Goal: Register for event/course

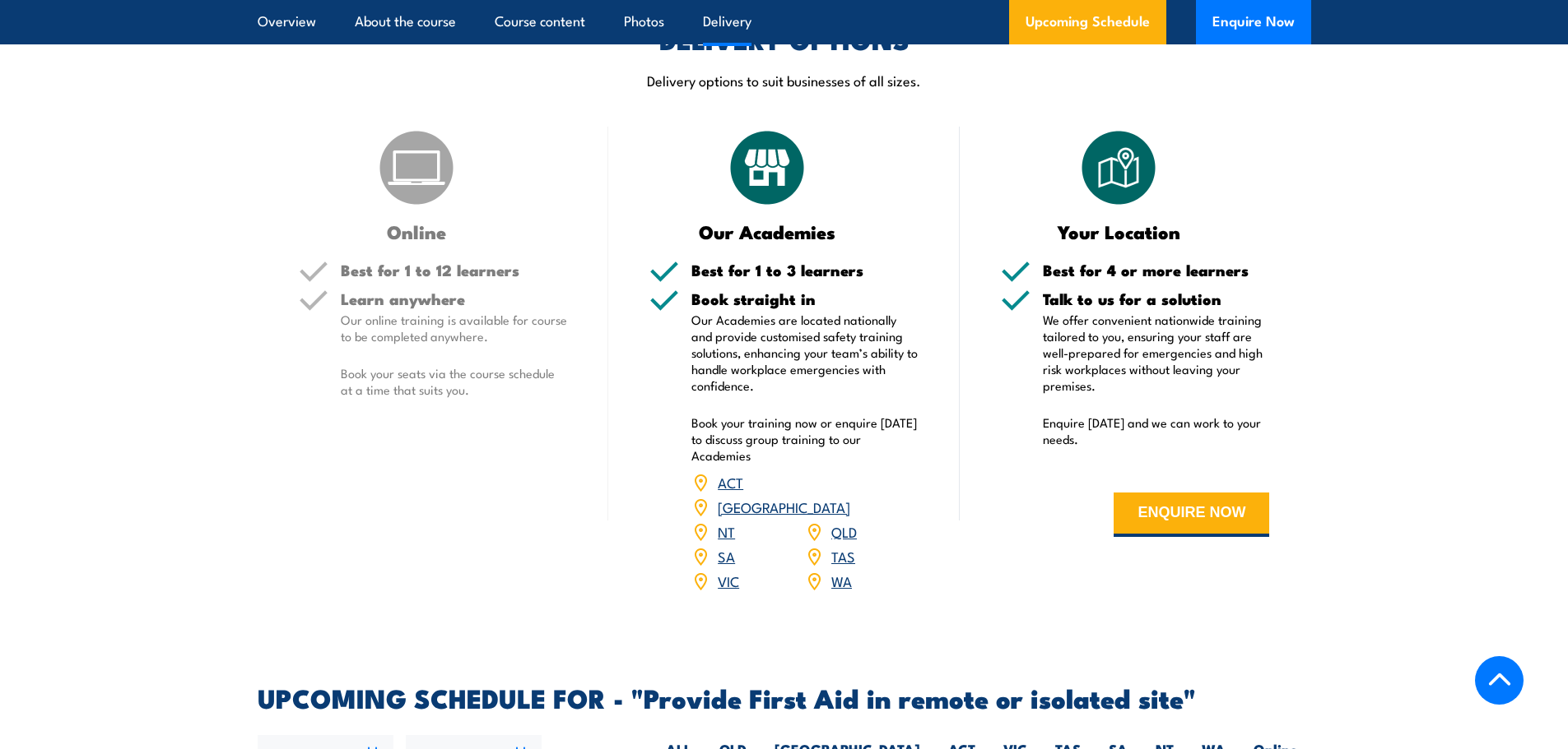
scroll to position [2138, 0]
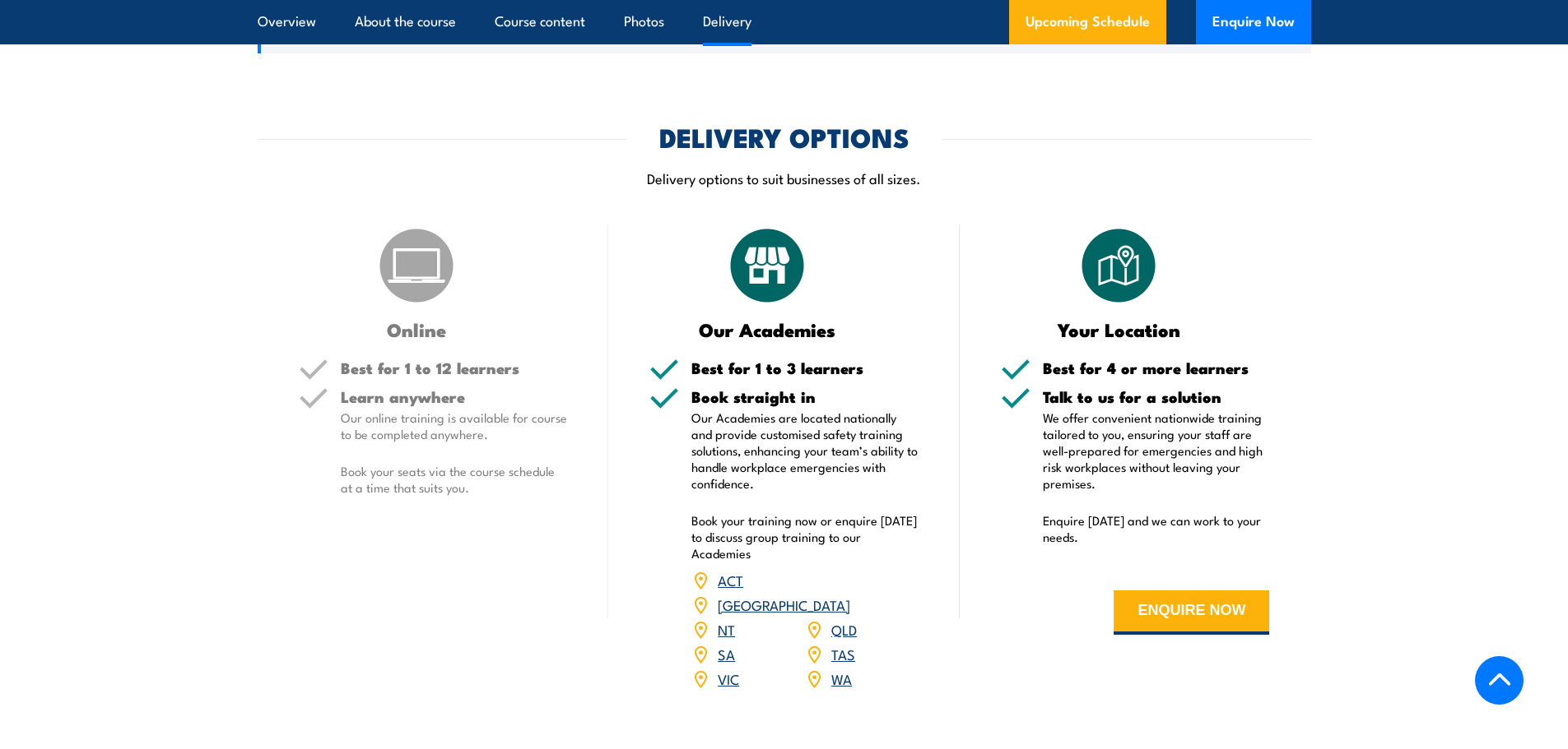
click at [846, 595] on link "[GEOGRAPHIC_DATA]" at bounding box center [783, 604] width 132 height 19
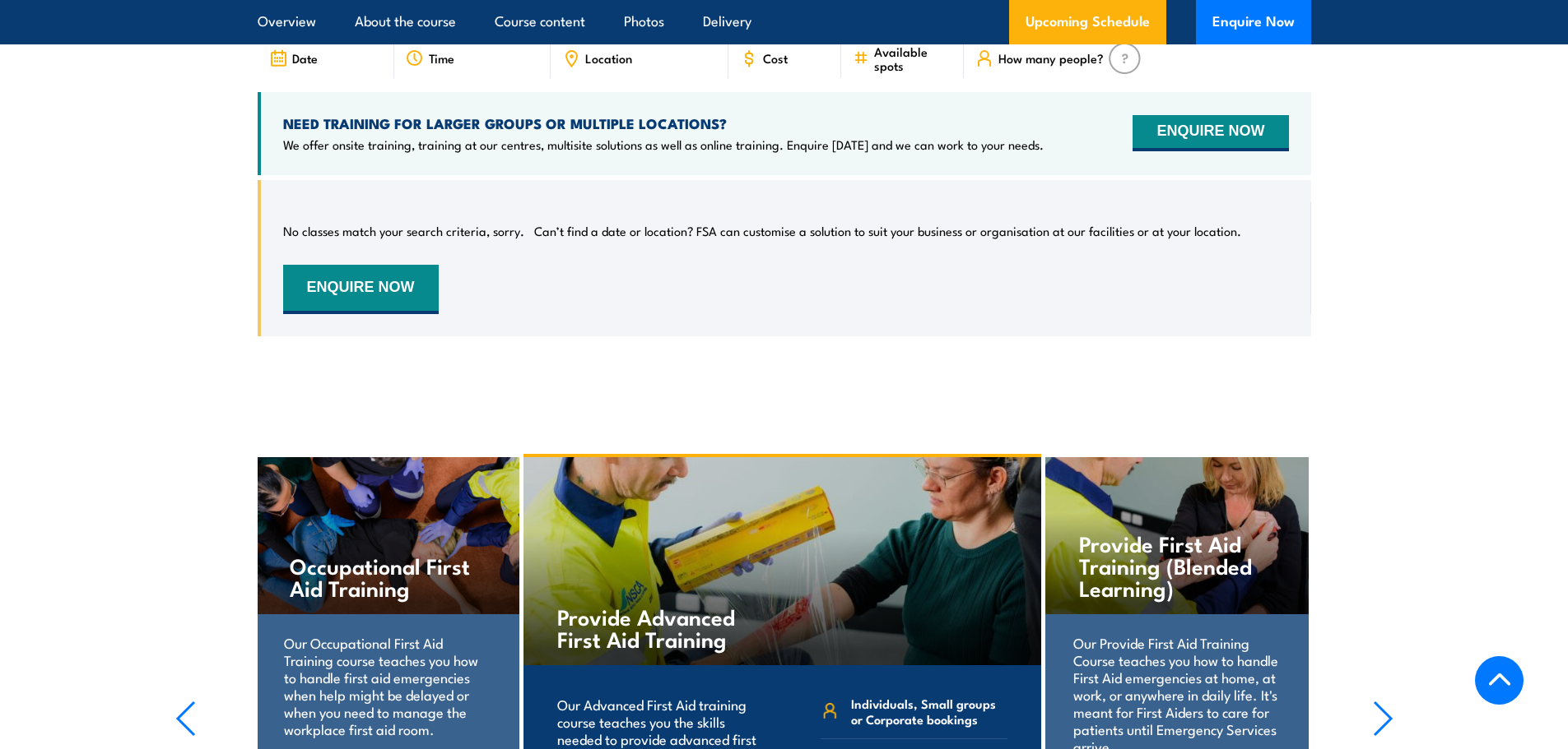
scroll to position [2714, 0]
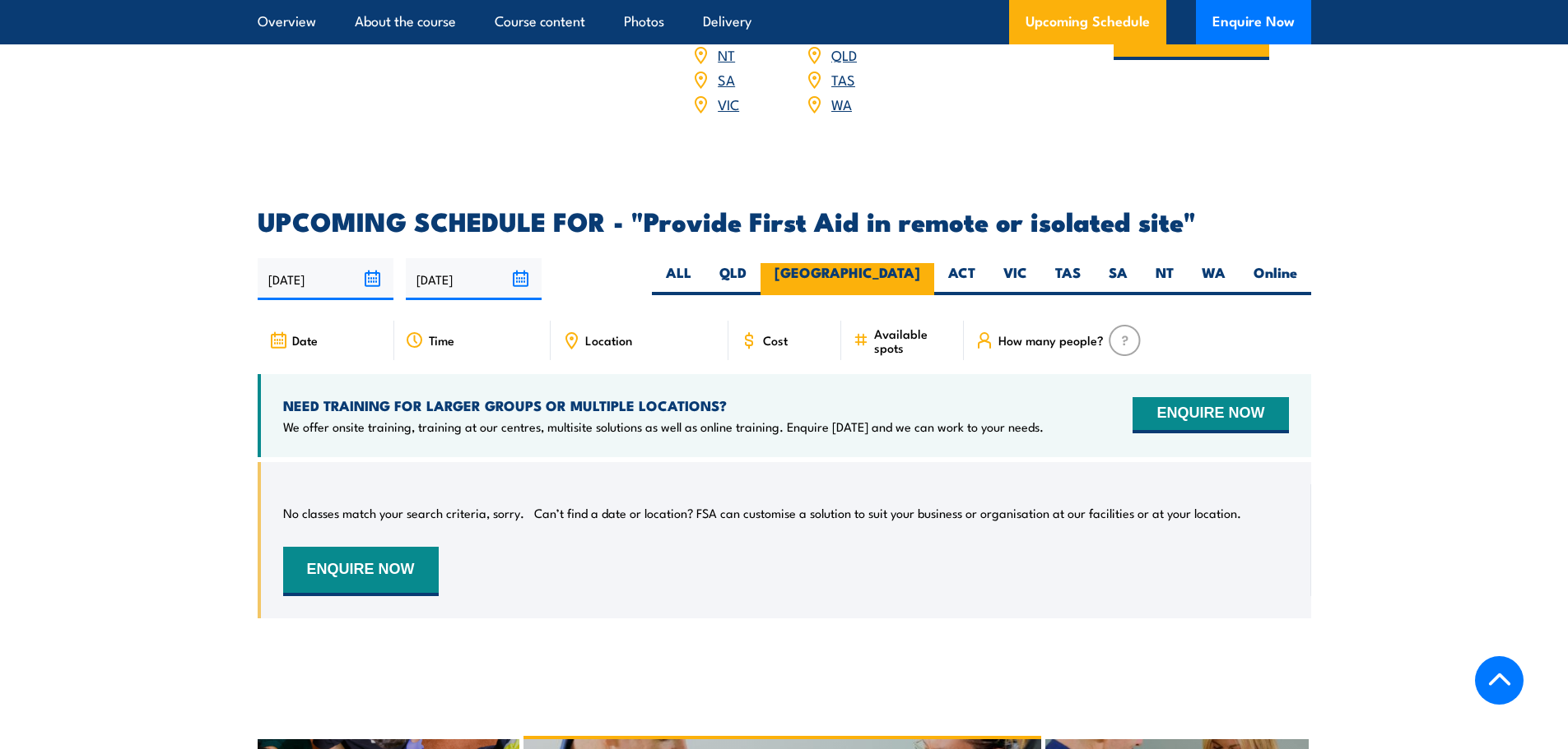
click at [905, 263] on label "[GEOGRAPHIC_DATA]" at bounding box center [847, 279] width 173 height 32
click at [920, 263] on input "[GEOGRAPHIC_DATA]" at bounding box center [925, 268] width 11 height 11
click at [623, 333] on span "Location" at bounding box center [609, 340] width 47 height 14
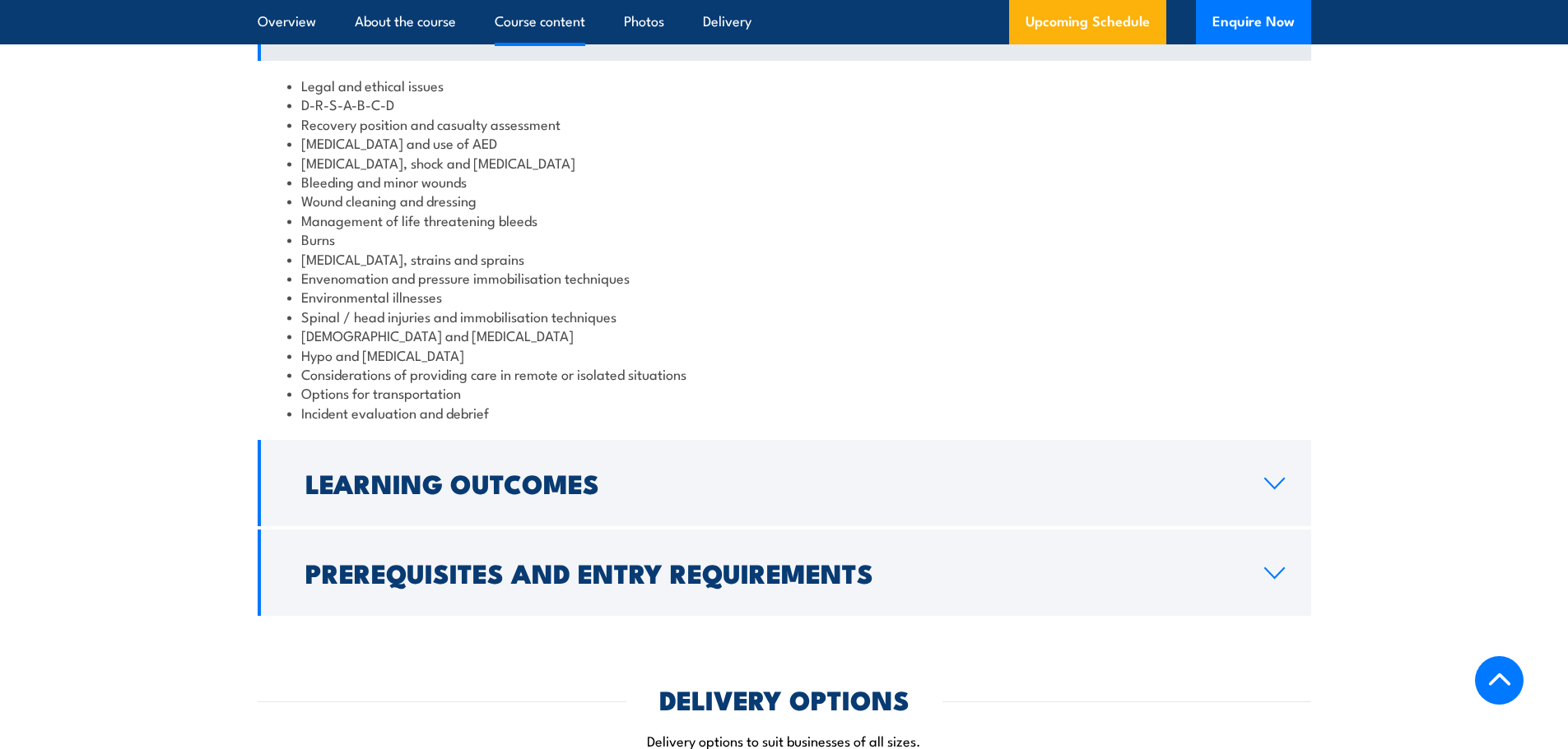
scroll to position [1490, 0]
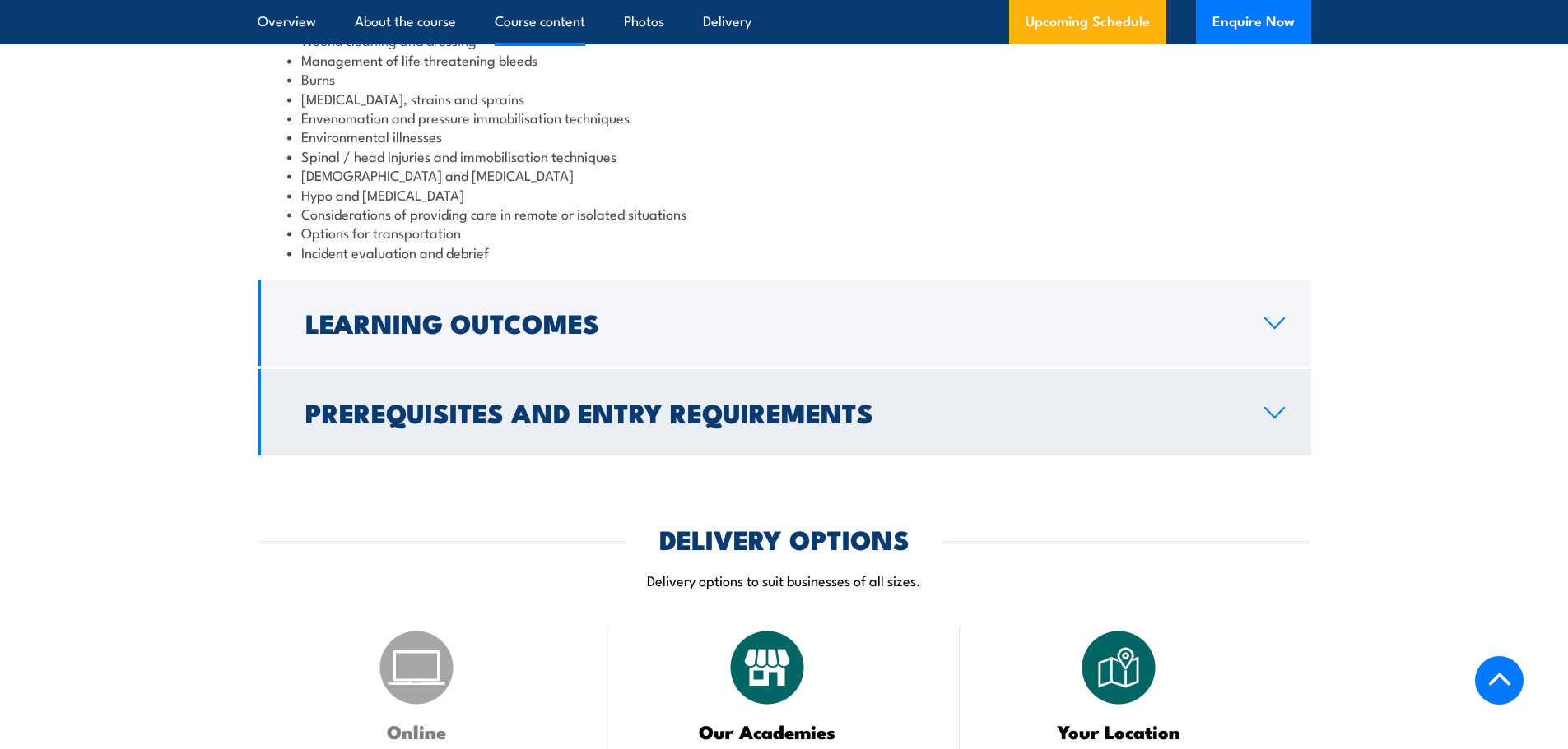
click at [796, 401] on h2 "Prerequisites and Entry Requirements" at bounding box center [771, 412] width 932 height 23
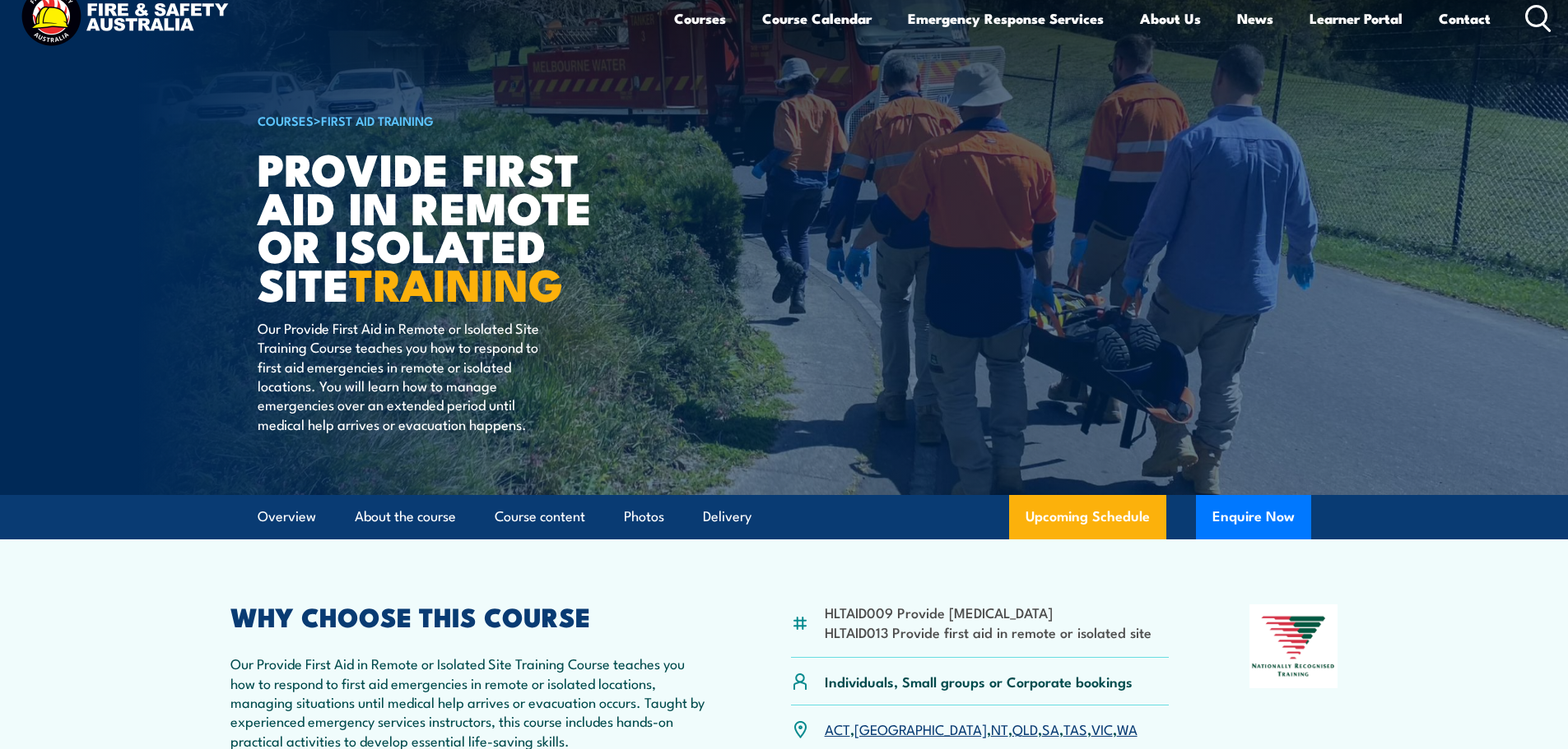
scroll to position [0, 0]
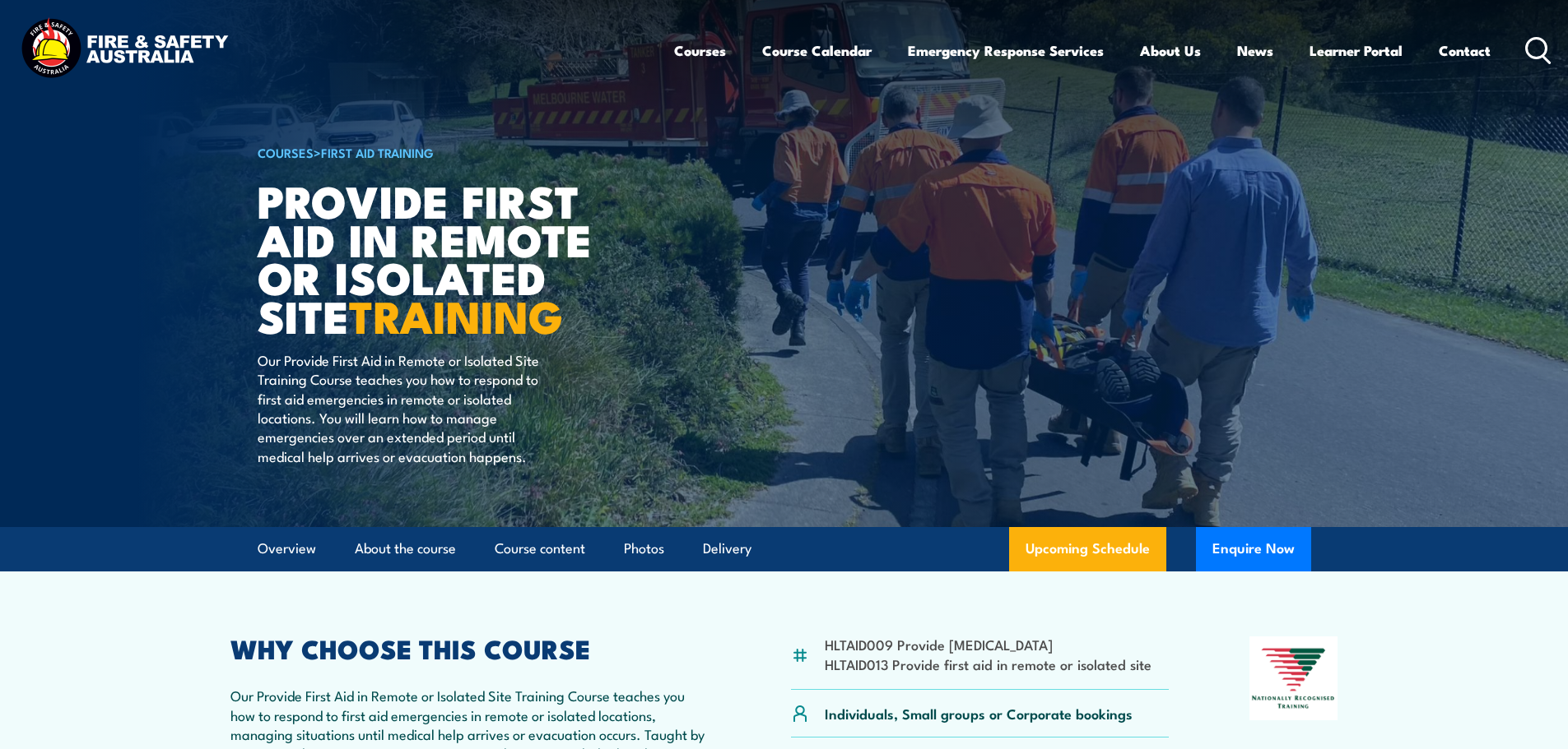
drag, startPoint x: 496, startPoint y: 1, endPoint x: 288, endPoint y: 203, distance: 289.9
click at [290, 203] on h1 "Provide First Aid in Remote or Isolated Site TRAINING" at bounding box center [461, 258] width 407 height 154
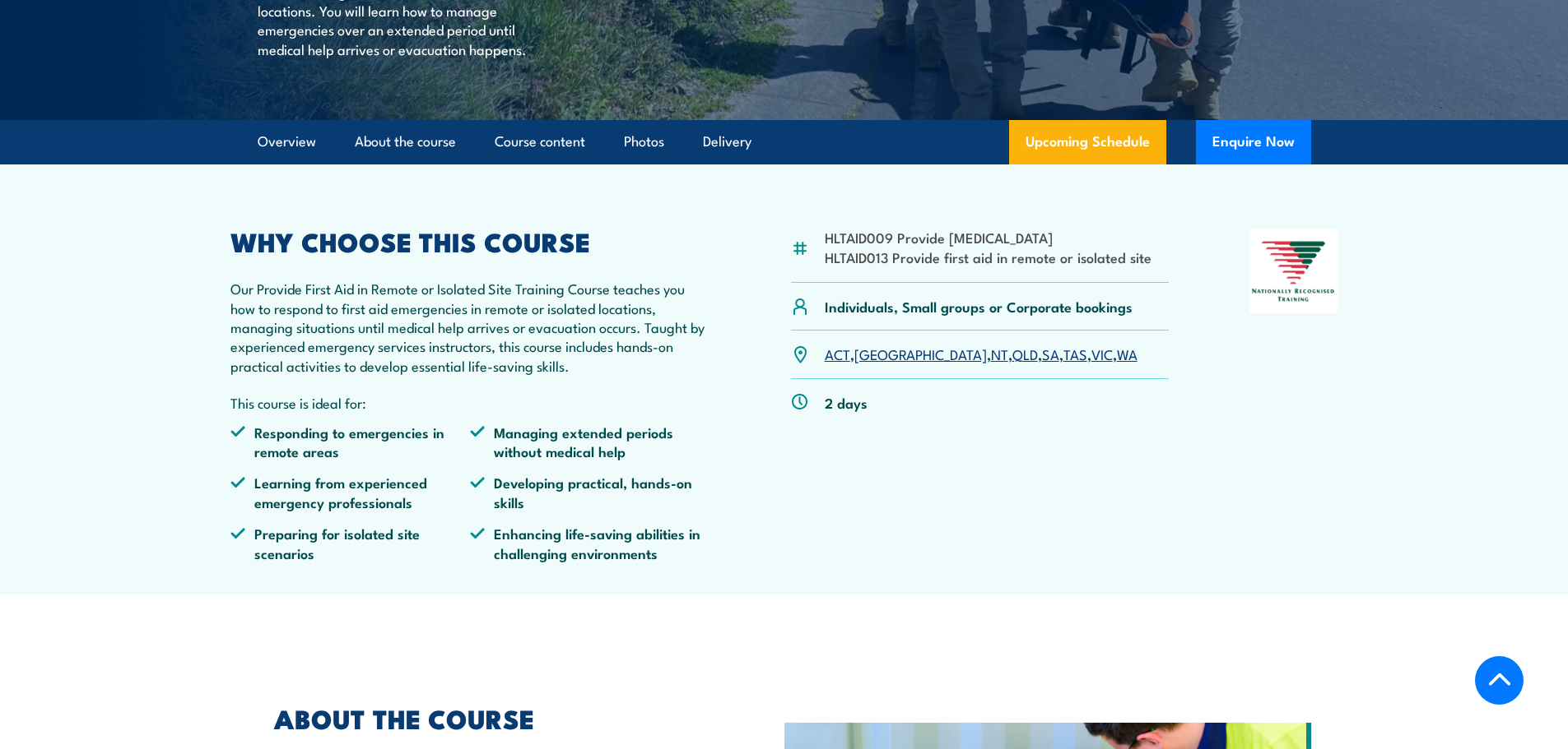
scroll to position [412, 0]
